Goal: Transaction & Acquisition: Download file/media

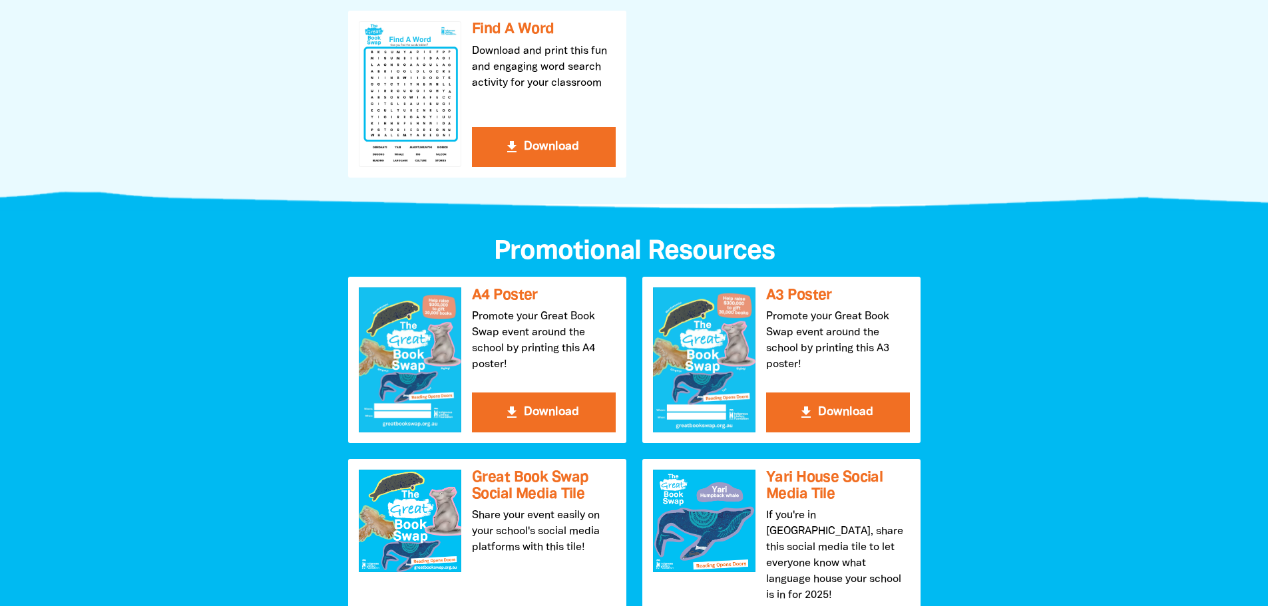
scroll to position [1258, 0]
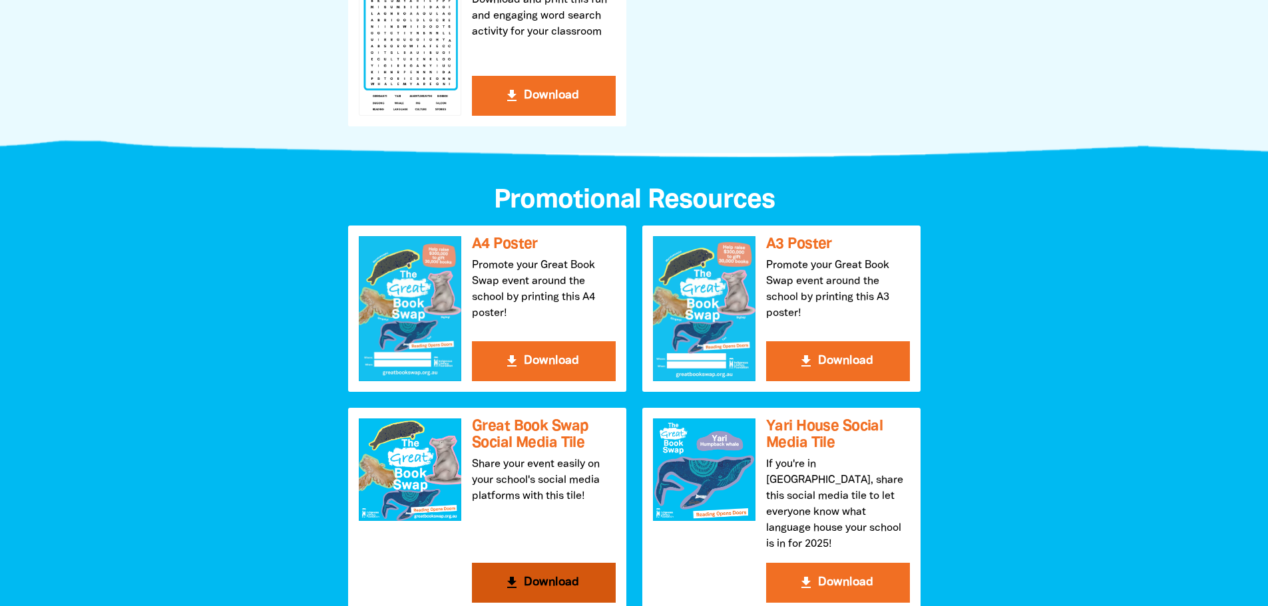
click at [564, 580] on button "get_app Download" at bounding box center [544, 583] width 144 height 40
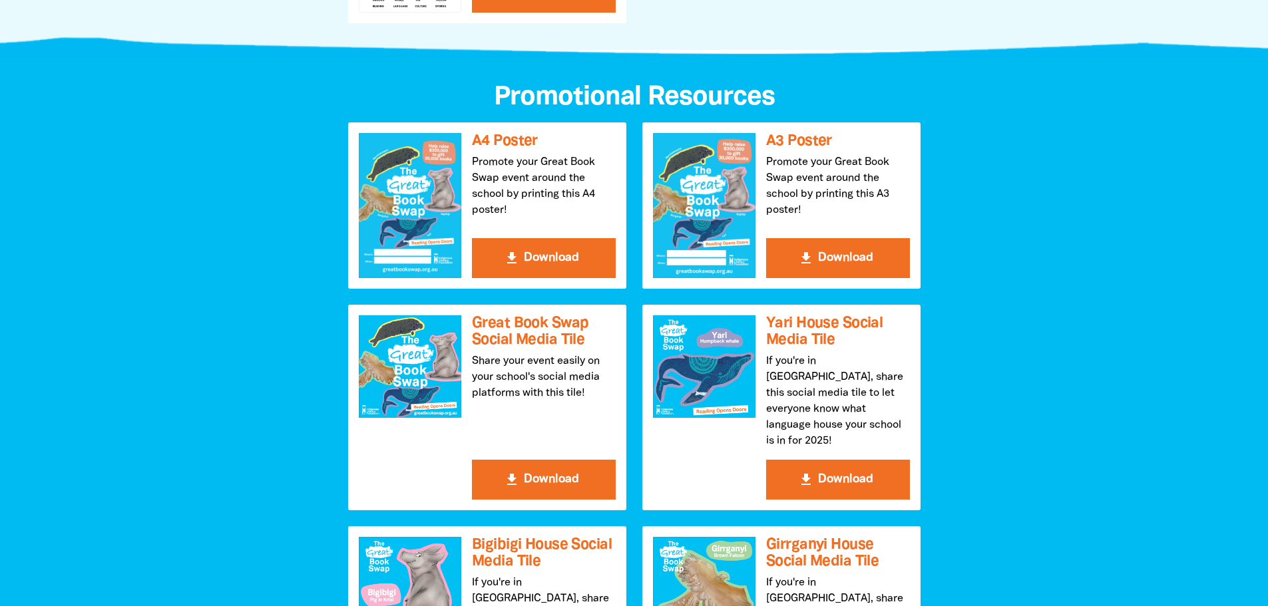
scroll to position [1407, 0]
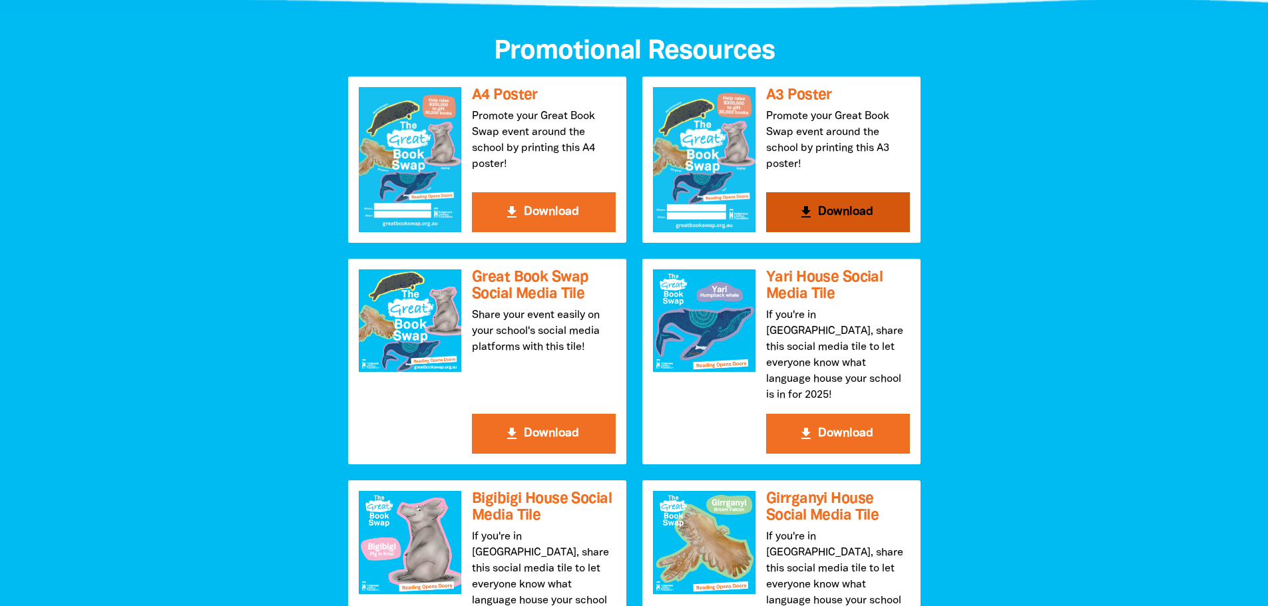
click at [848, 216] on button "get_app Download" at bounding box center [838, 212] width 144 height 40
